Goal: Task Accomplishment & Management: Use online tool/utility

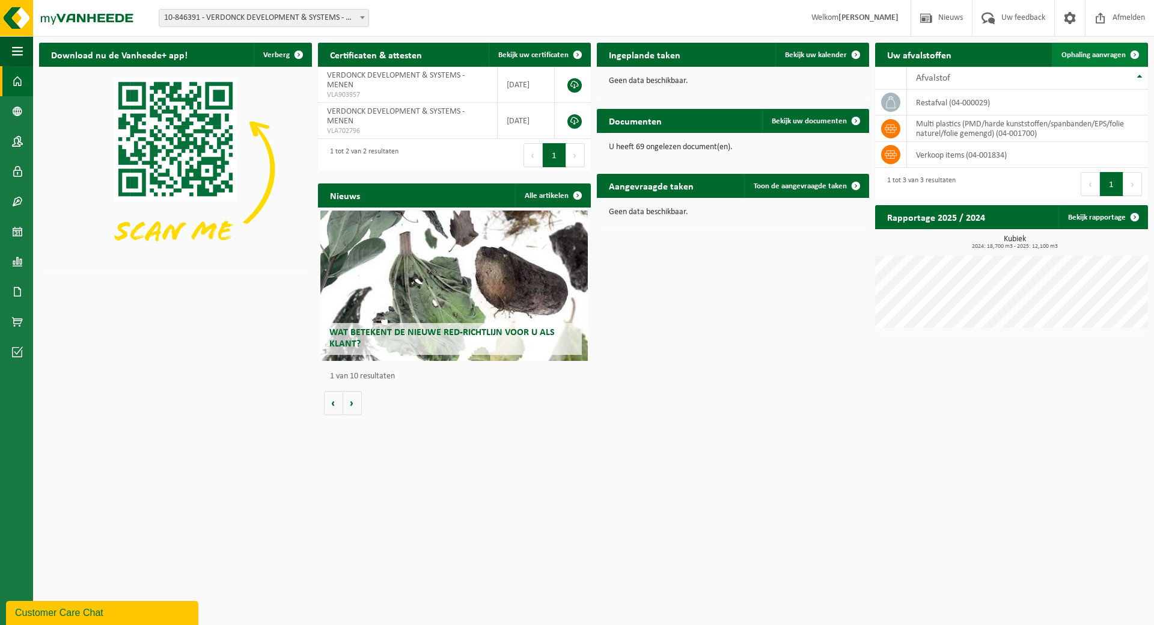
click at [1086, 56] on span "Ophaling aanvragen" at bounding box center [1094, 55] width 64 height 8
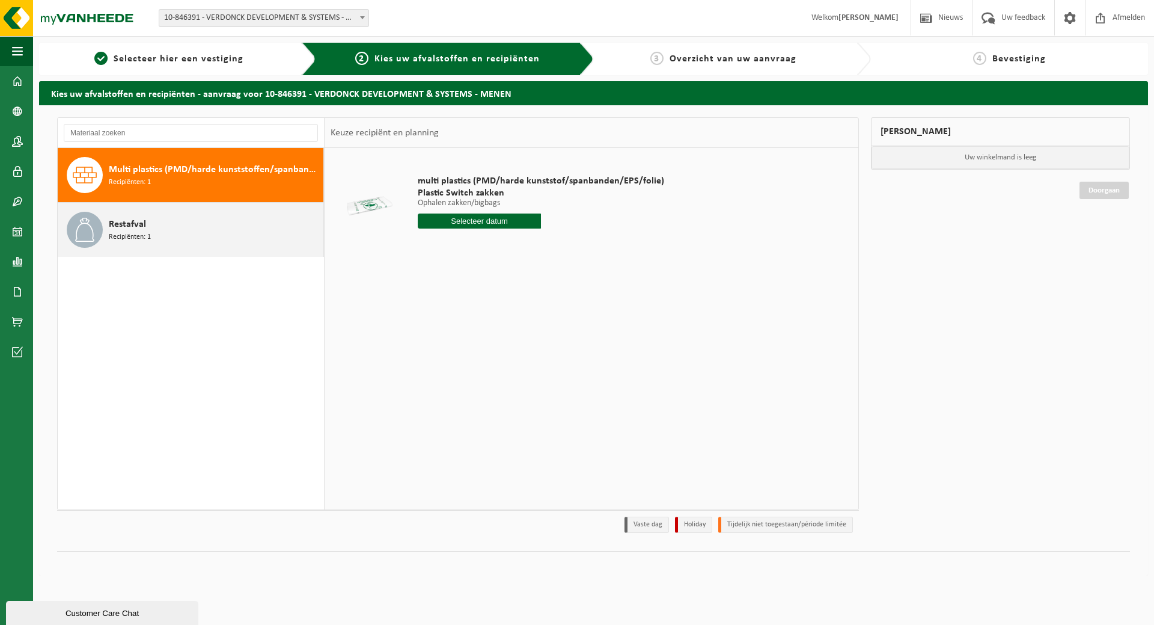
click at [108, 226] on div "Restafval Recipiënten: 1" at bounding box center [191, 230] width 266 height 54
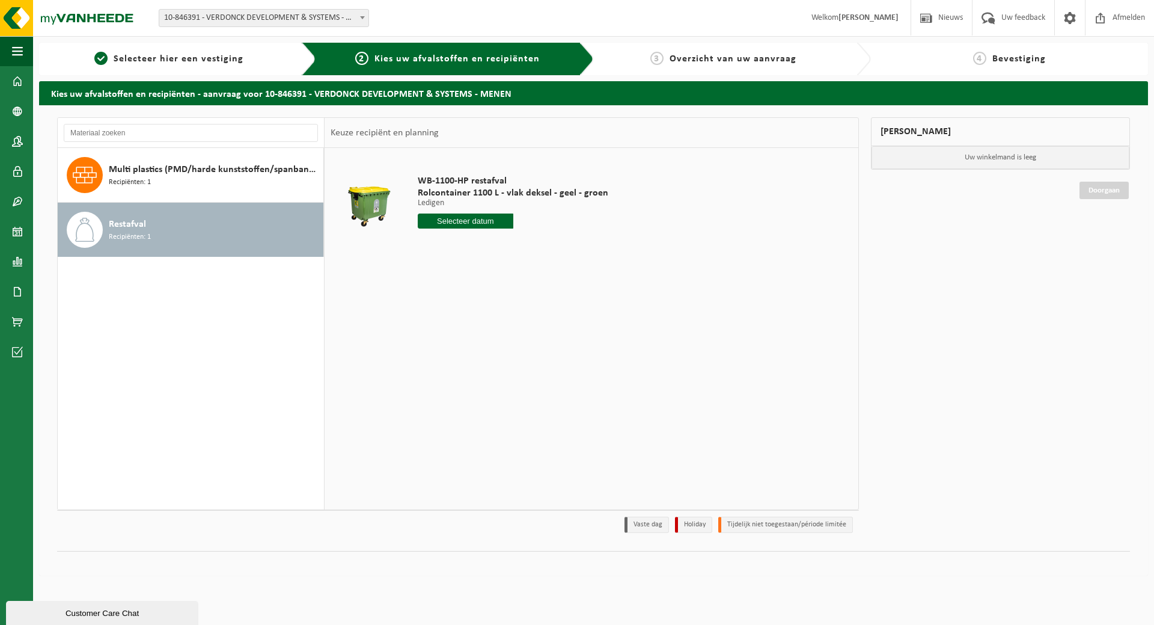
click at [484, 222] on input "text" at bounding box center [466, 220] width 96 height 15
click at [474, 310] on div "10" at bounding box center [471, 308] width 21 height 19
type input "Van 2025-09-10"
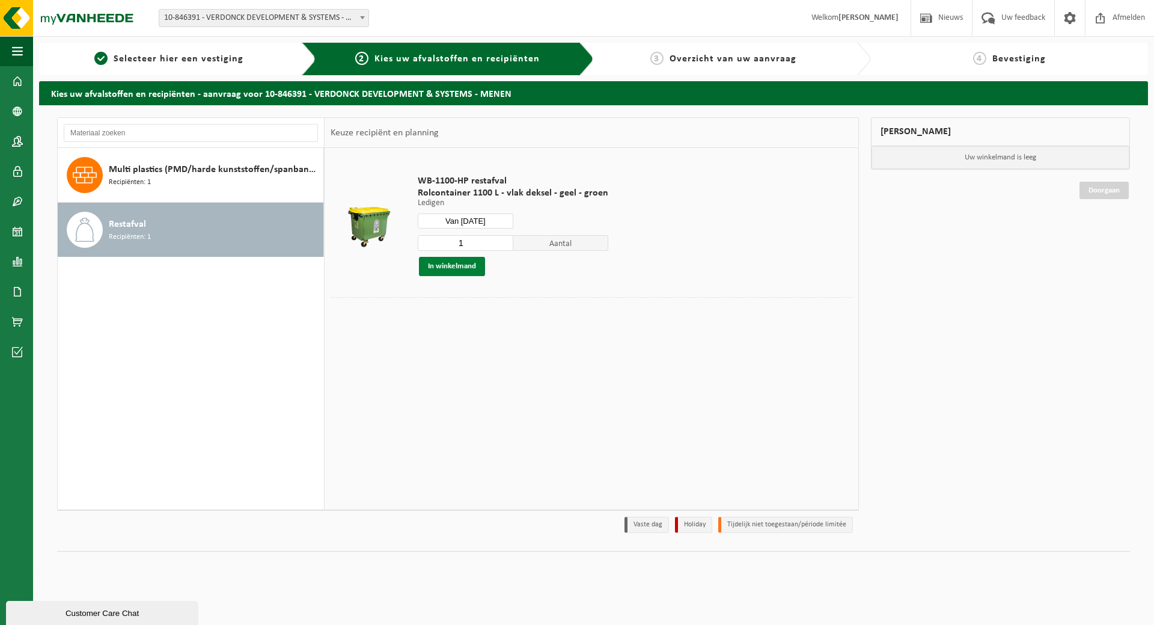
click at [462, 272] on button "In winkelmand" at bounding box center [452, 266] width 66 height 19
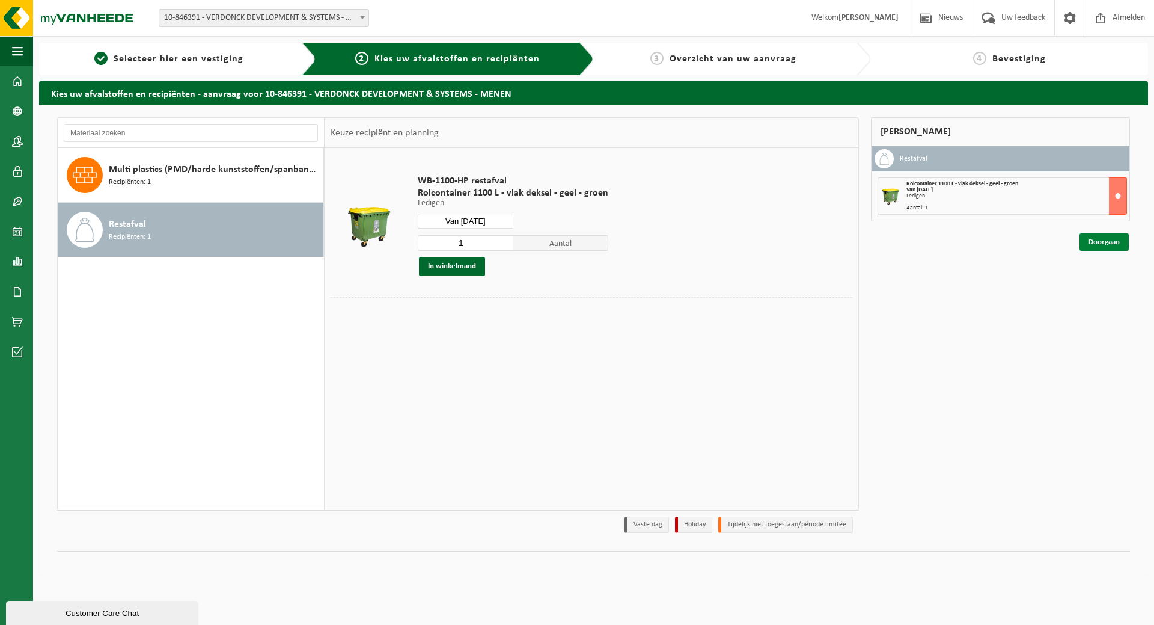
click at [1093, 244] on link "Doorgaan" at bounding box center [1104, 241] width 49 height 17
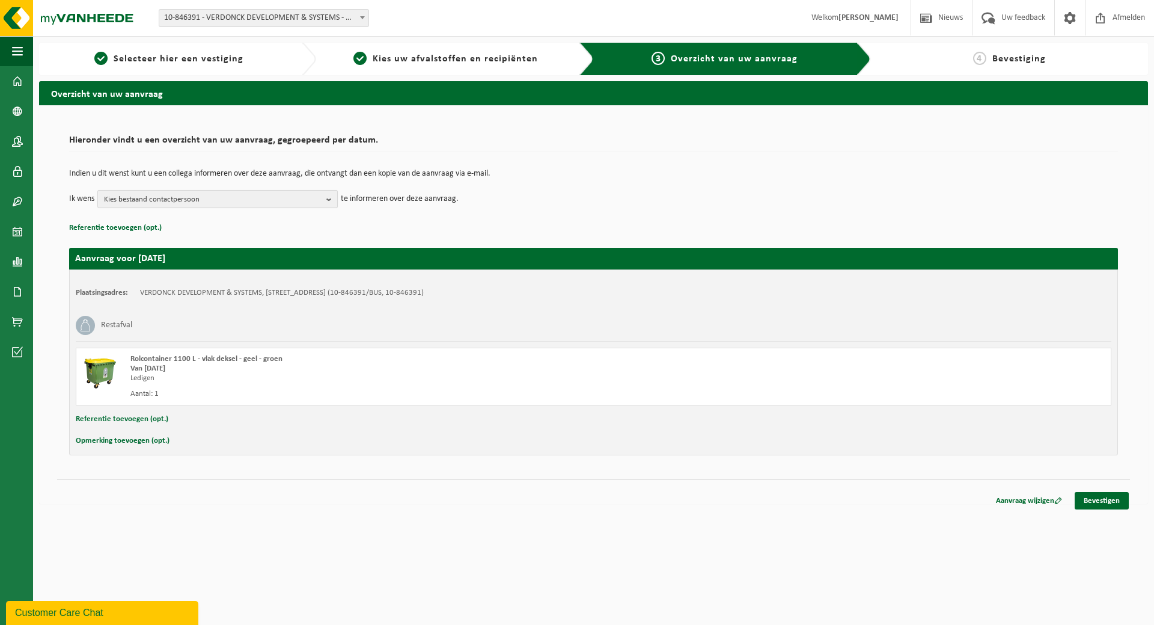
click at [329, 200] on b "button" at bounding box center [331, 199] width 11 height 17
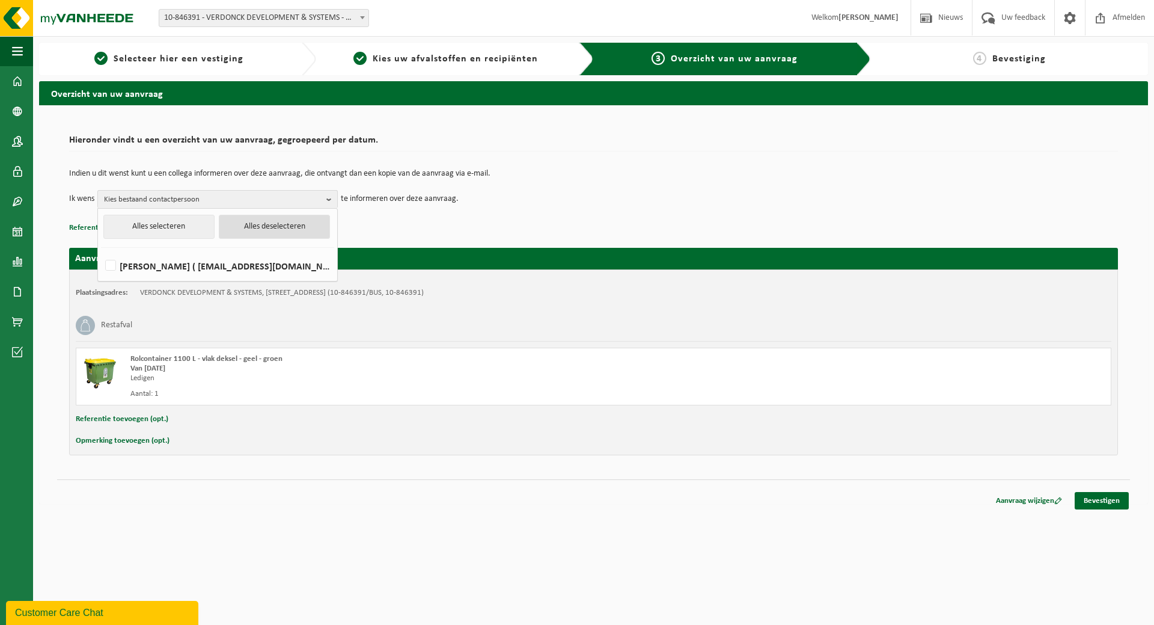
click at [307, 222] on button "Alles deselecteren" at bounding box center [274, 227] width 111 height 24
click at [290, 223] on button "Alles deselecteren" at bounding box center [274, 227] width 111 height 24
click at [405, 215] on div "Indien u dit wenst kunt u een collega informeren over deze aanvraag, die ontvan…" at bounding box center [593, 189] width 1049 height 63
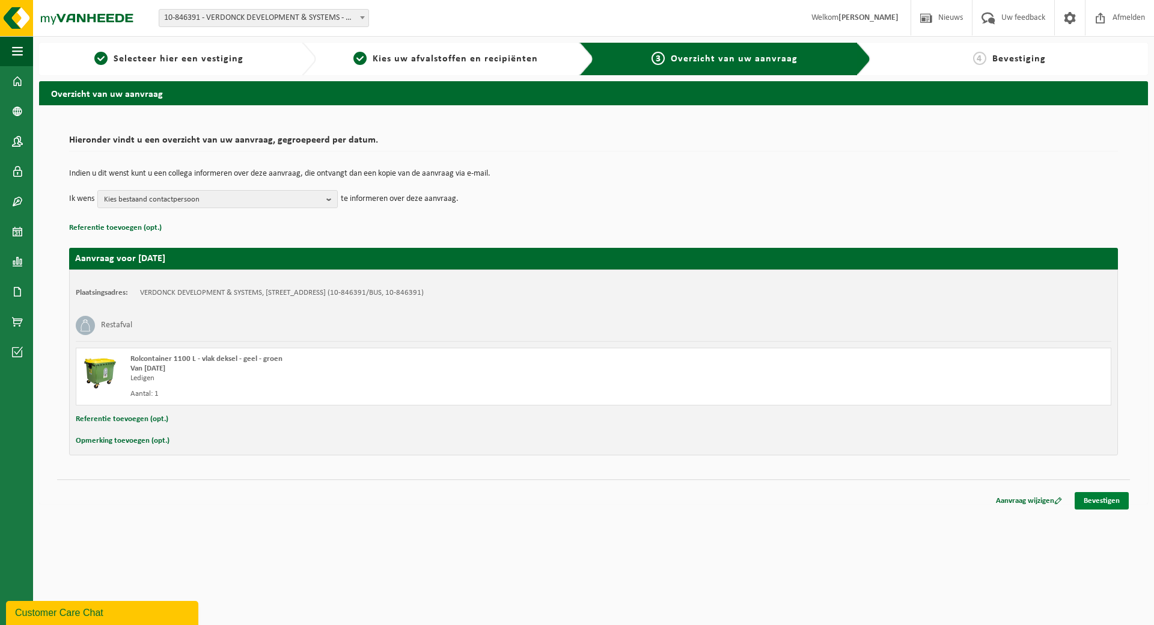
click at [1098, 498] on link "Bevestigen" at bounding box center [1102, 500] width 54 height 17
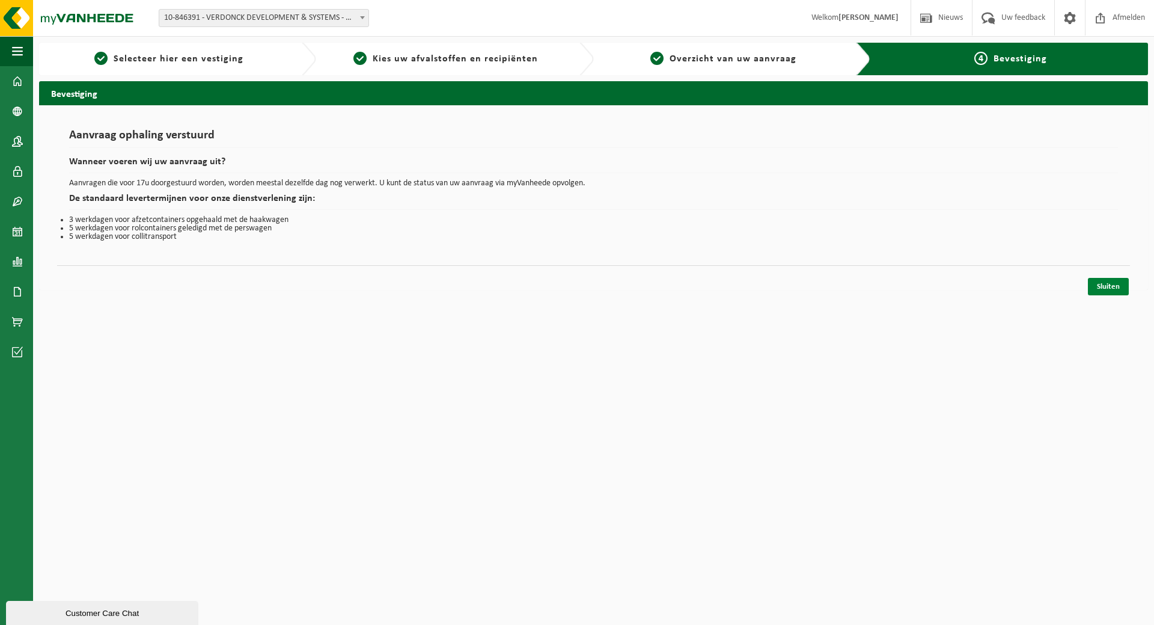
click at [1113, 289] on link "Sluiten" at bounding box center [1108, 286] width 41 height 17
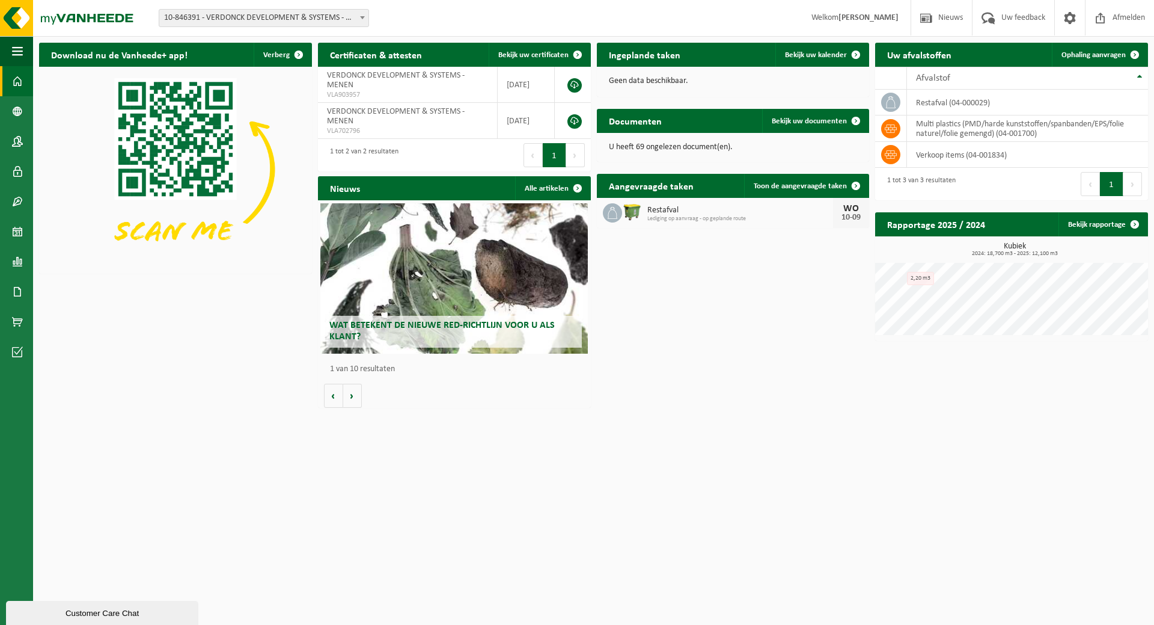
click at [812, 474] on html "Vestiging: 10-846391 - VERDONCK DEVELOPMENT & SYSTEMS - MENEN 10-846391 - VERDO…" at bounding box center [577, 312] width 1154 height 625
